Goal: Task Accomplishment & Management: Manage account settings

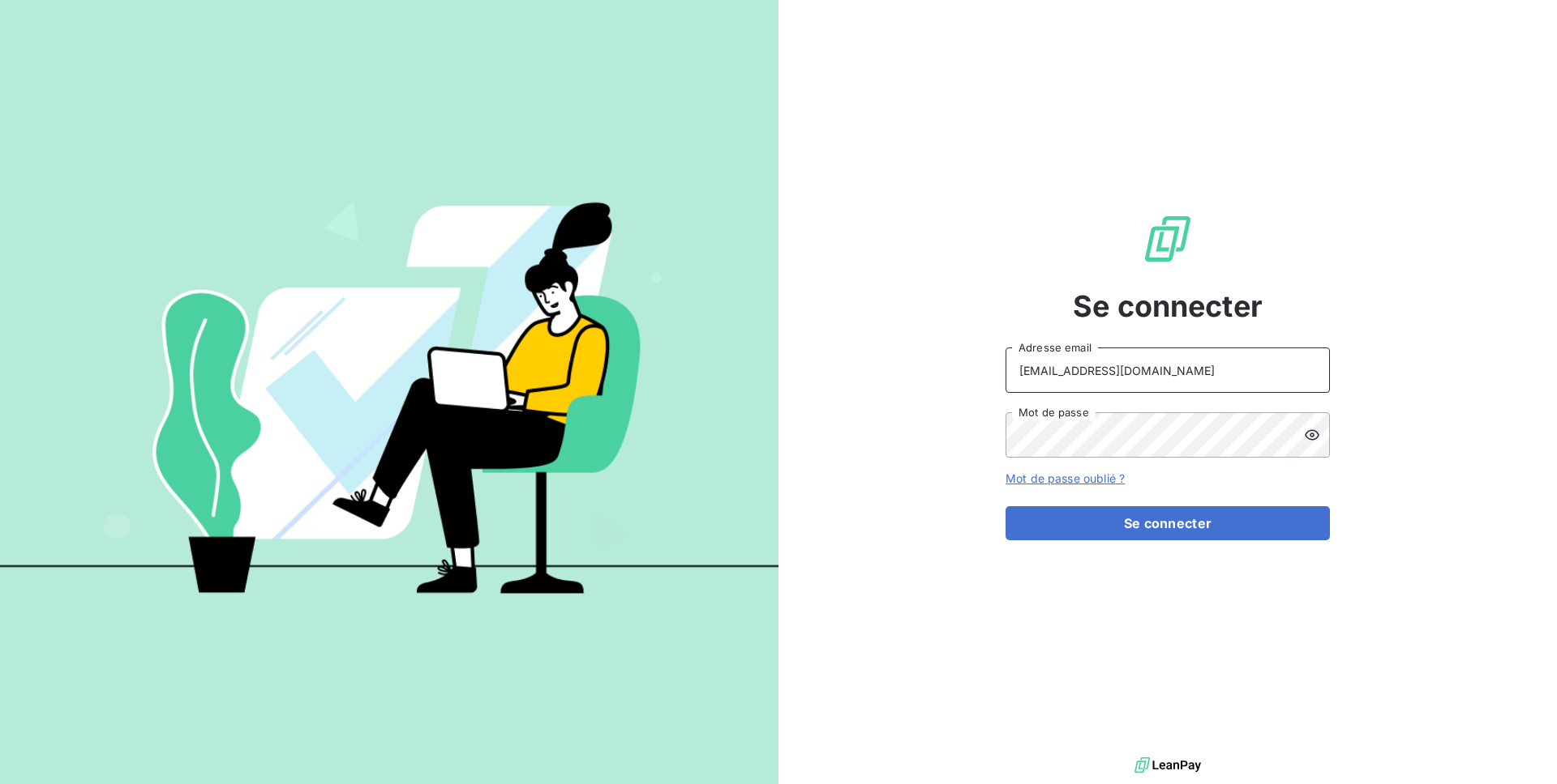
click at [1114, 366] on input "[EMAIL_ADDRESS][DOMAIN_NAME]" at bounding box center [1167, 370] width 324 height 45
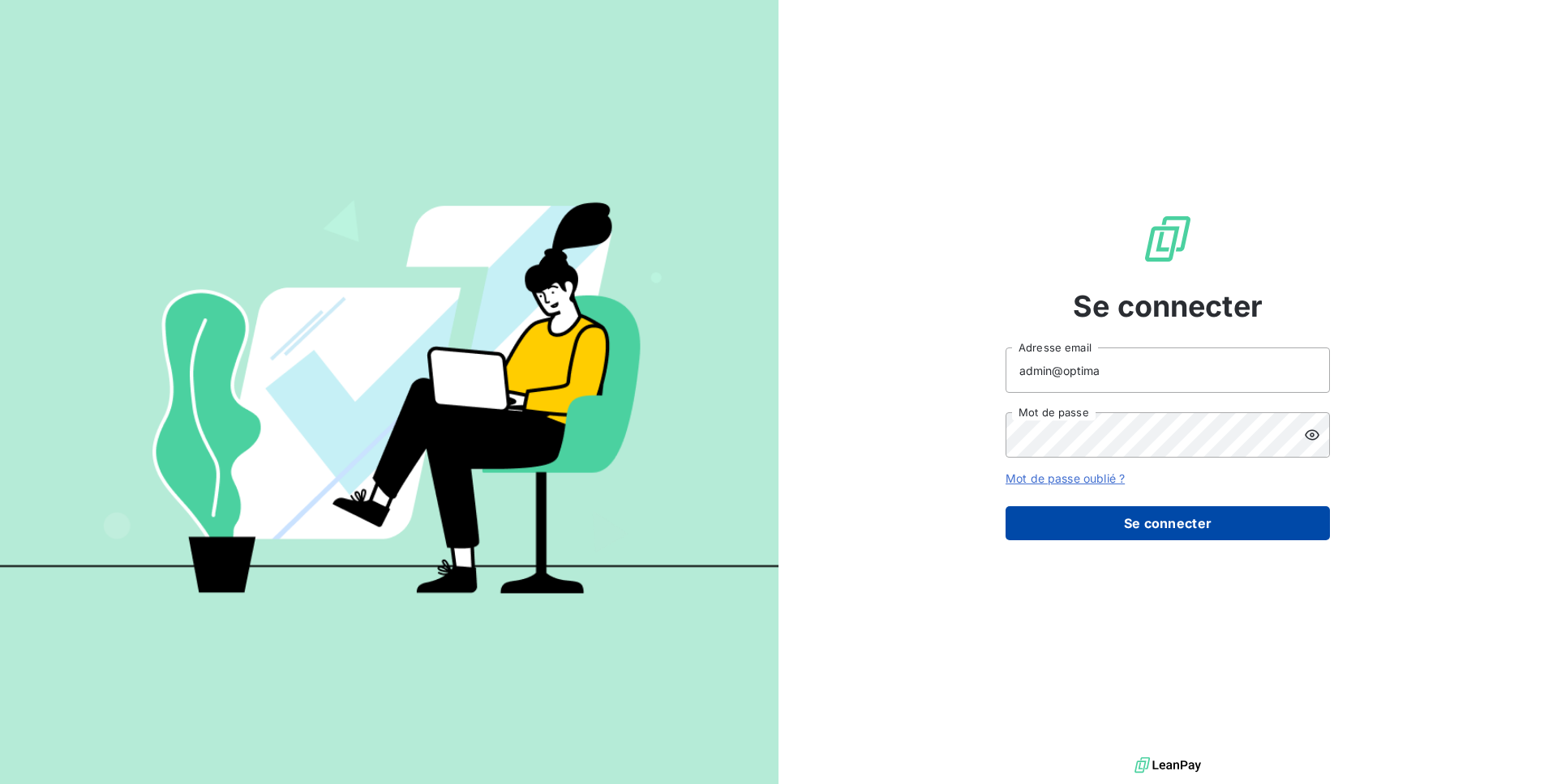
type input "admin@optima"
click at [1189, 513] on button "Se connecter" at bounding box center [1167, 524] width 324 height 34
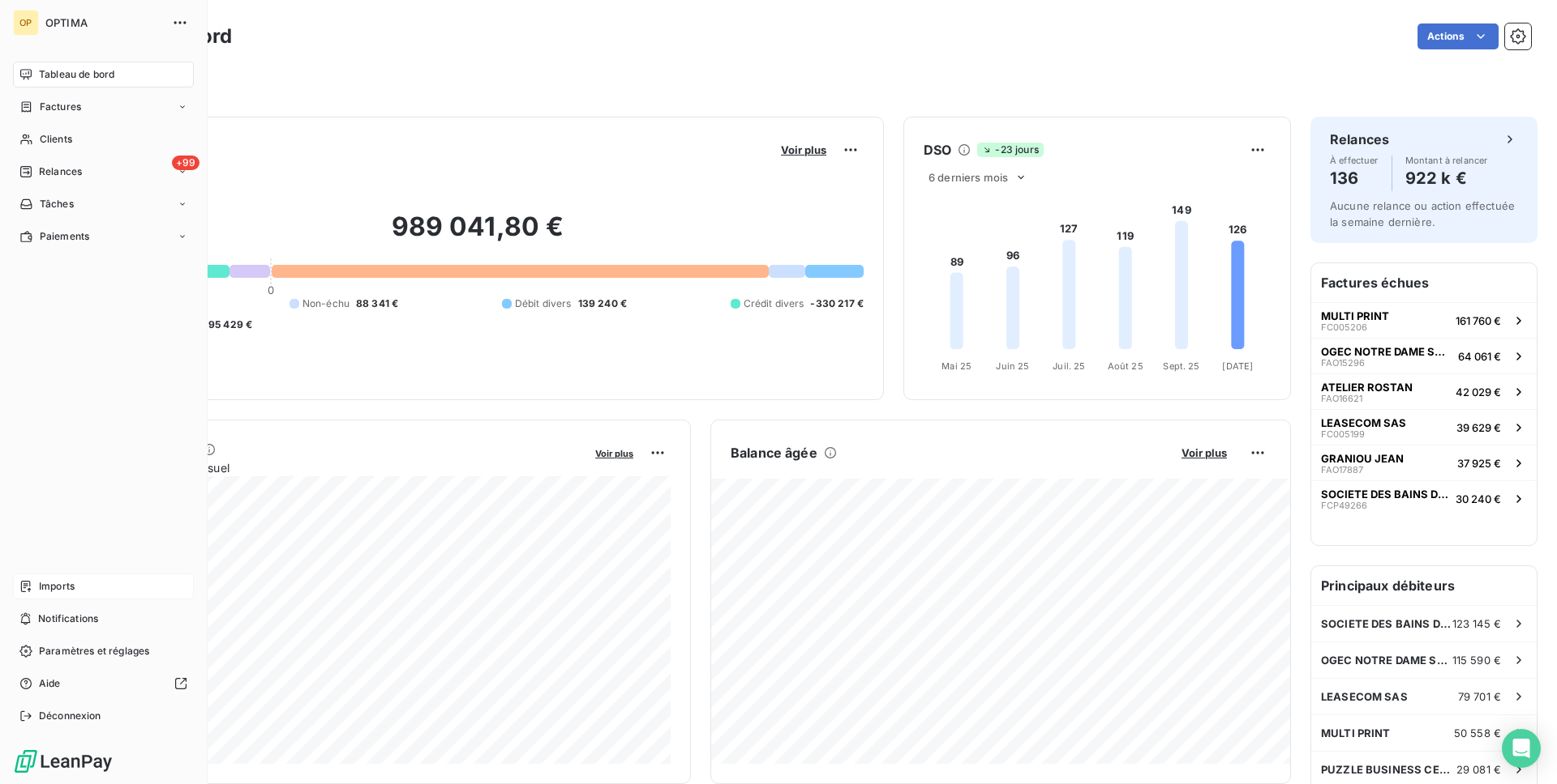
click at [112, 577] on div "Imports" at bounding box center [103, 587] width 180 height 26
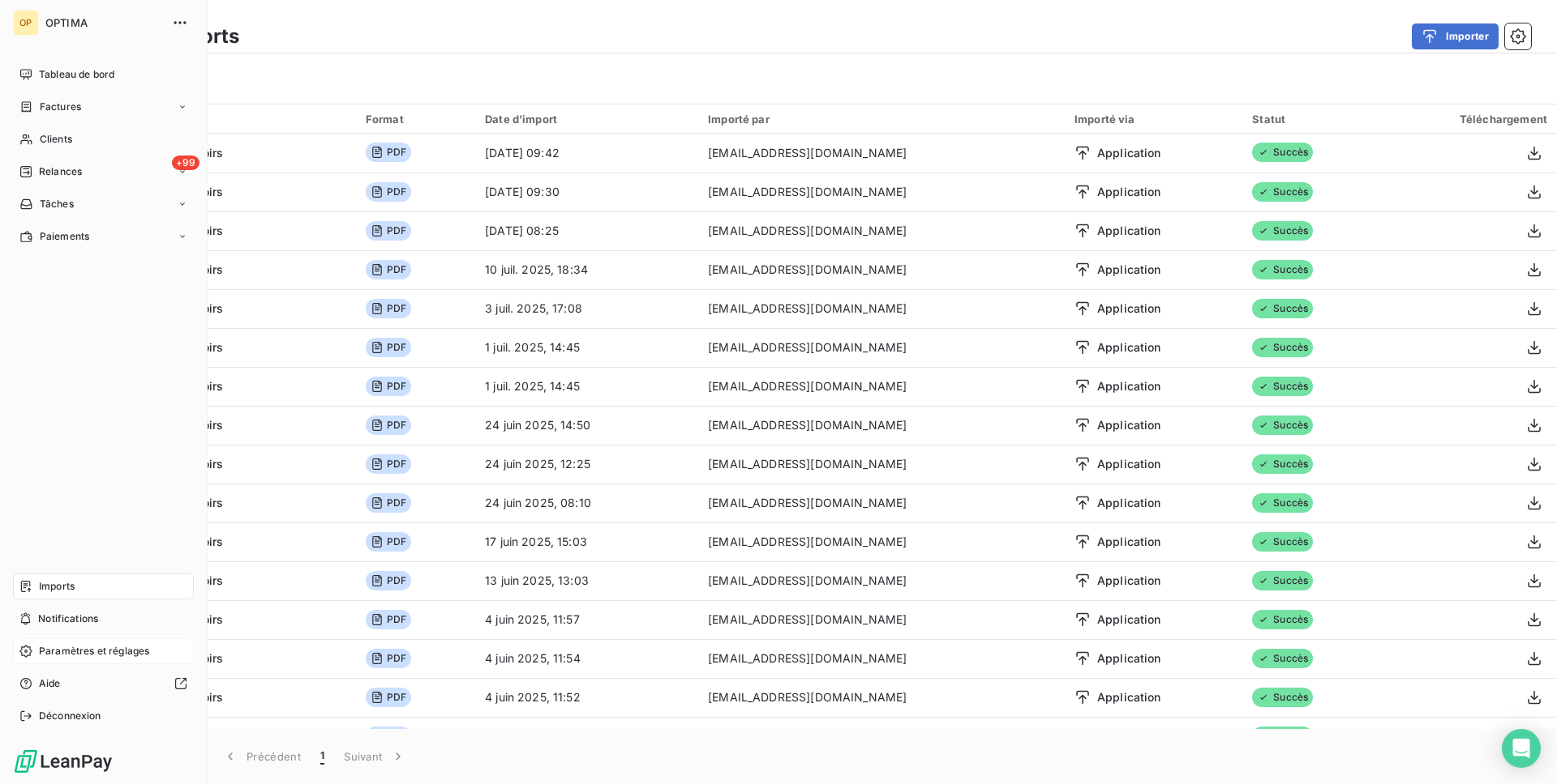
click at [112, 650] on span "Paramètres et réglages" at bounding box center [94, 651] width 111 height 14
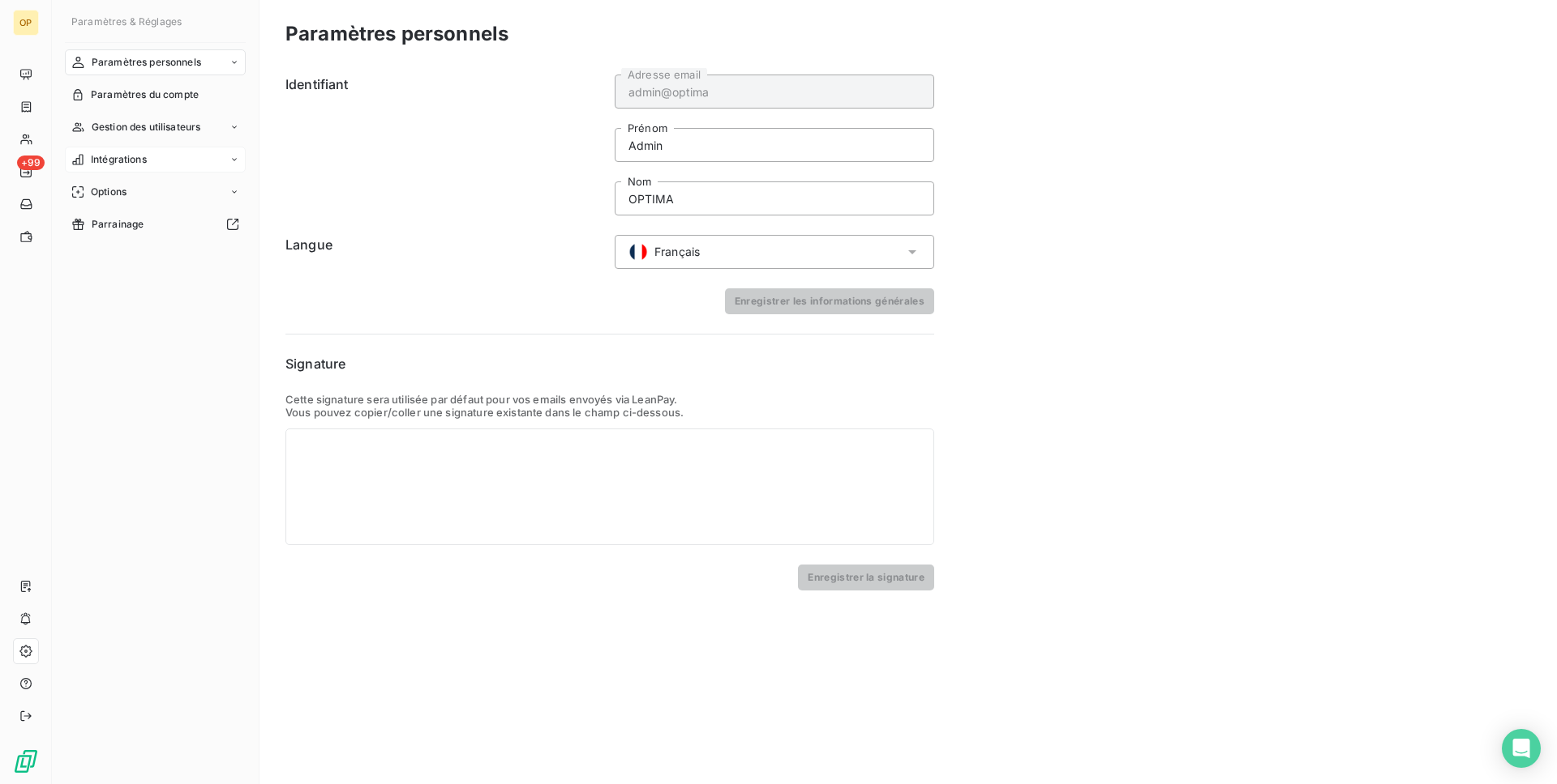
click at [204, 156] on div "Intégrations" at bounding box center [155, 159] width 180 height 26
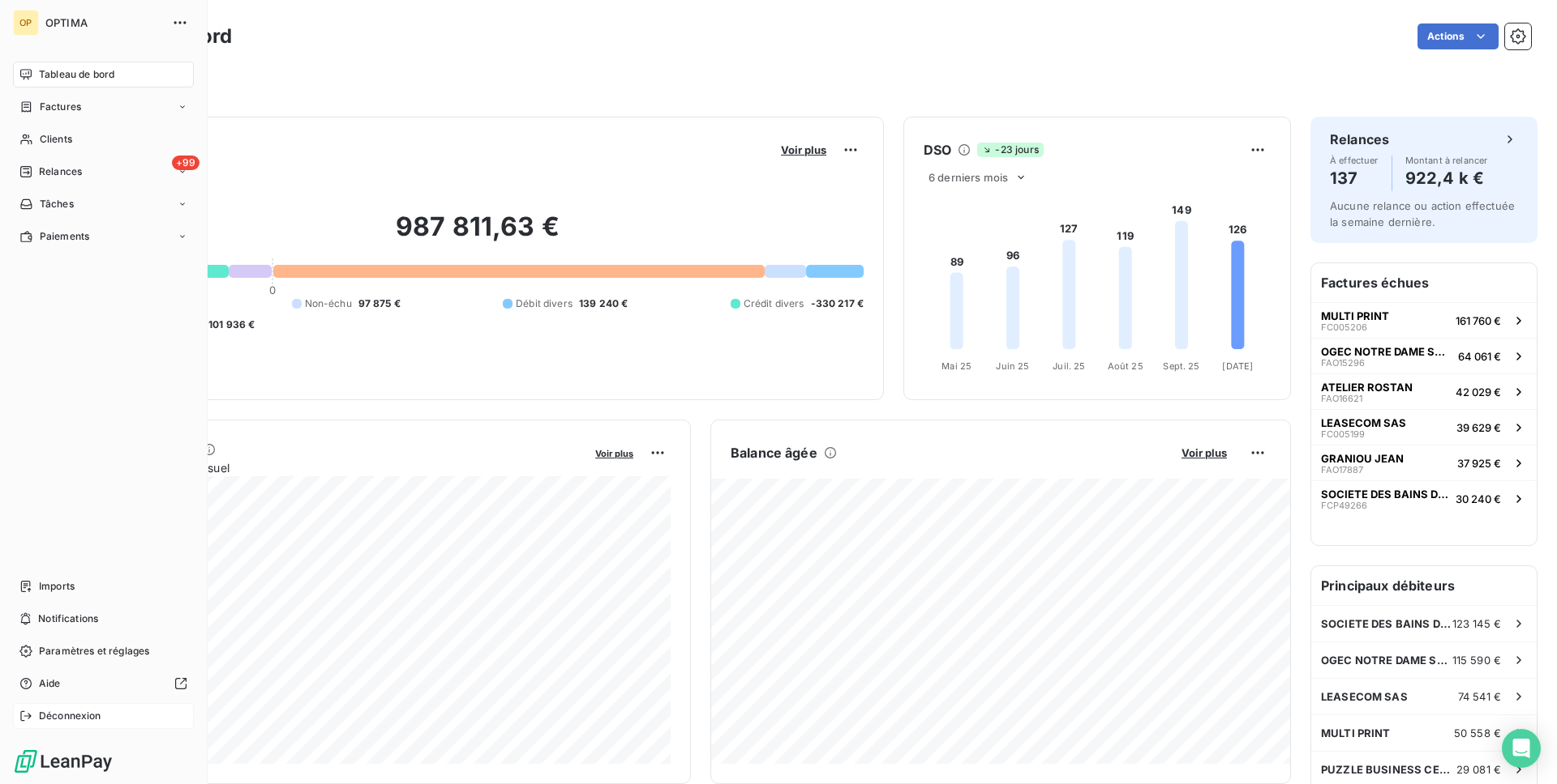
click at [82, 715] on span "Déconnexion" at bounding box center [70, 716] width 62 height 14
